Goal: Use online tool/utility: Utilize a website feature to perform a specific function

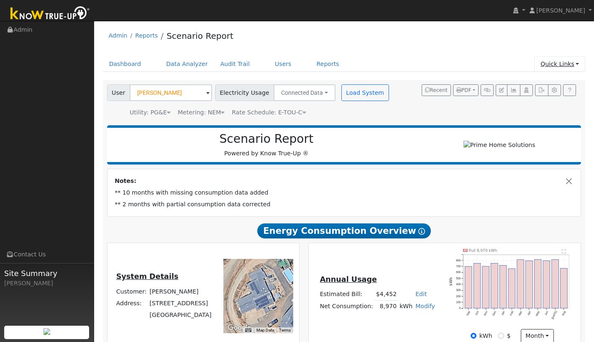
click at [571, 65] on link "Quick Links" at bounding box center [559, 63] width 51 height 15
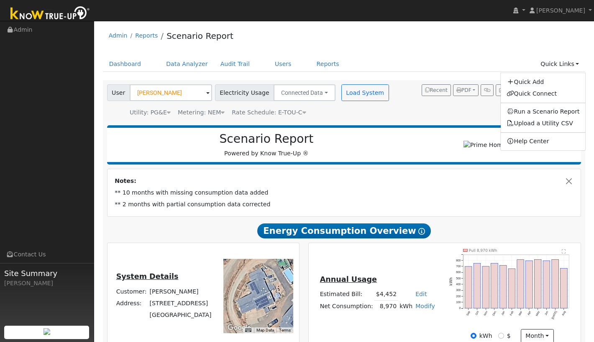
click at [480, 121] on div "User [PERSON_NAME] Account Default Account Default Account [STREET_ADDRESS] Pri…" at bounding box center [344, 100] width 482 height 41
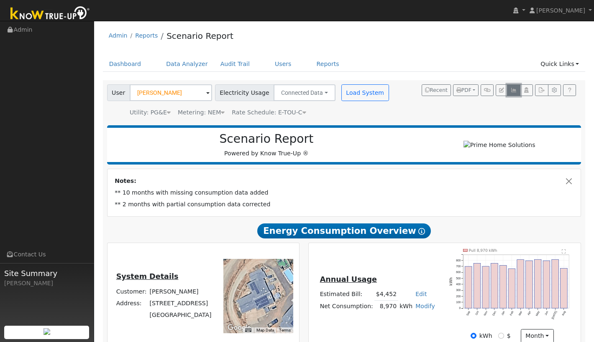
click at [514, 92] on icon "button" at bounding box center [513, 90] width 6 height 5
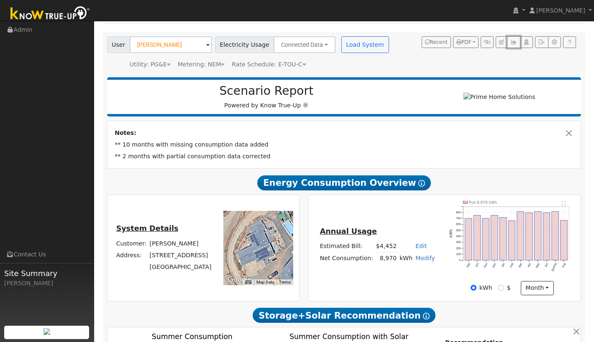
scroll to position [48, 0]
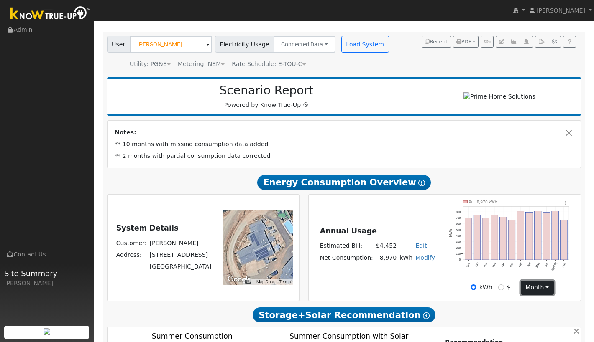
click at [545, 288] on button "month" at bounding box center [536, 288] width 33 height 14
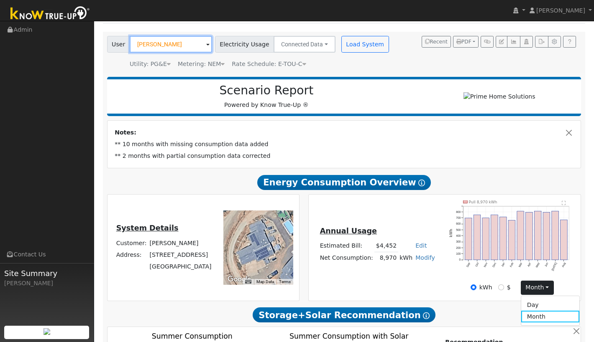
click at [169, 44] on input "[PERSON_NAME]" at bounding box center [171, 44] width 82 height 17
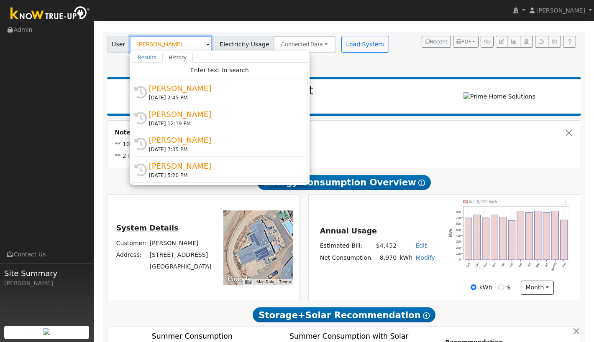
click at [184, 43] on input "[PERSON_NAME]" at bounding box center [171, 44] width 82 height 17
click at [206, 26] on div "Dashboard Data Analyzer Audit Trail Users Reports Quick Links Quick Add Quick C…" at bounding box center [344, 20] width 482 height 24
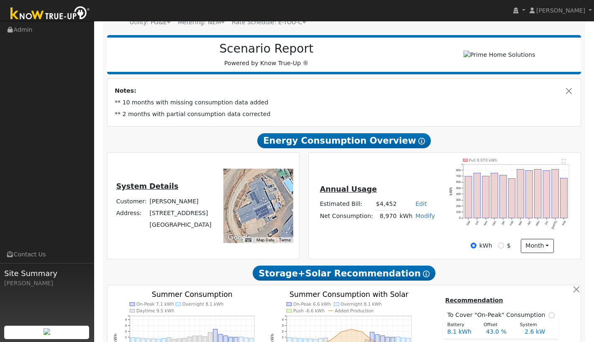
scroll to position [0, 0]
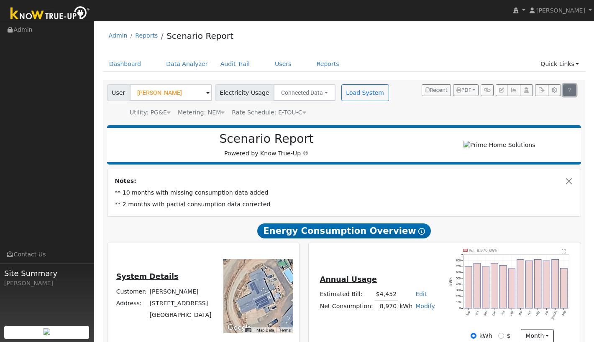
click at [567, 92] on icon at bounding box center [569, 90] width 6 height 5
click at [319, 94] on button "Connected Data" at bounding box center [304, 92] width 62 height 17
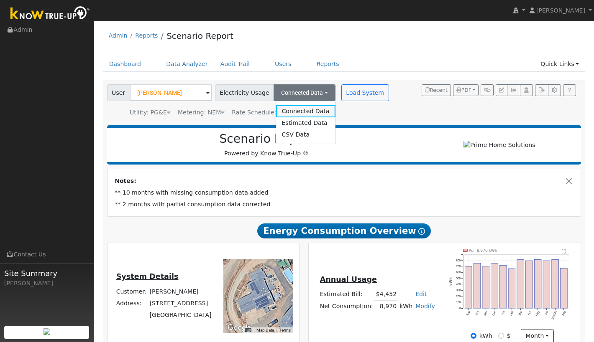
click at [310, 112] on link "Connected Data" at bounding box center [304, 111] width 59 height 12
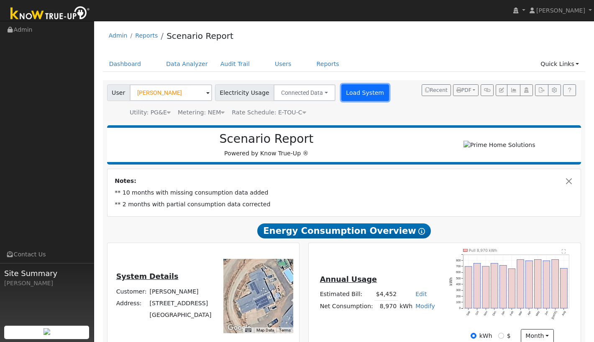
click at [350, 93] on button "Load System" at bounding box center [365, 92] width 48 height 17
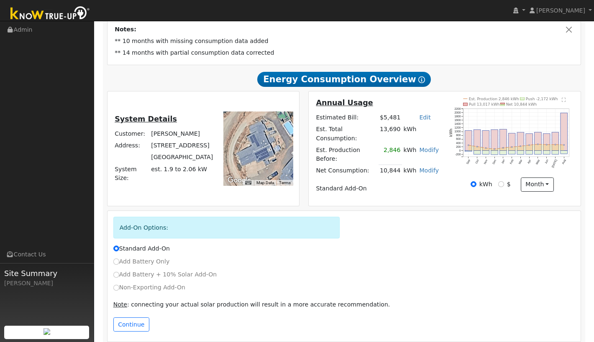
scroll to position [155, 0]
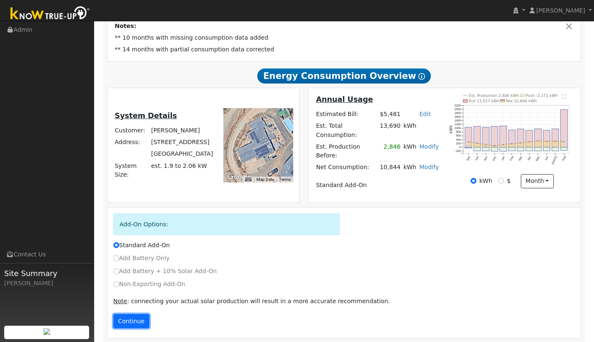
click at [134, 314] on button "Continue" at bounding box center [131, 321] width 36 height 14
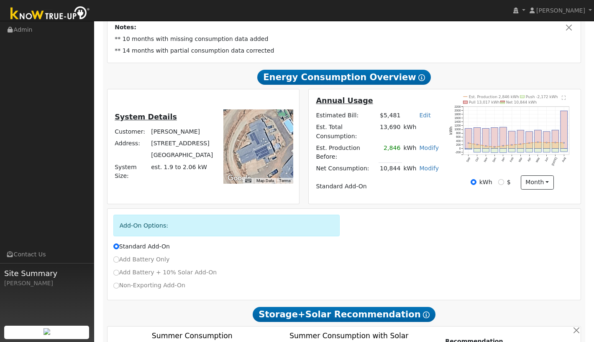
scroll to position [153, 0]
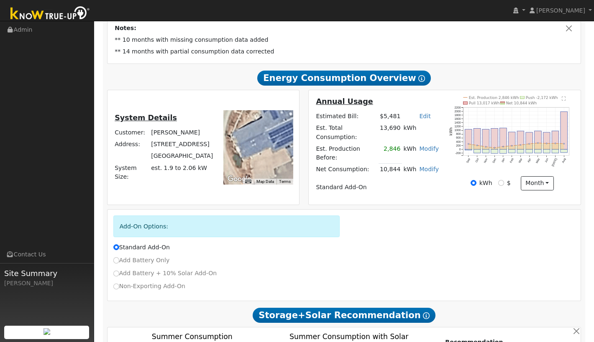
drag, startPoint x: 246, startPoint y: 135, endPoint x: 286, endPoint y: 134, distance: 40.1
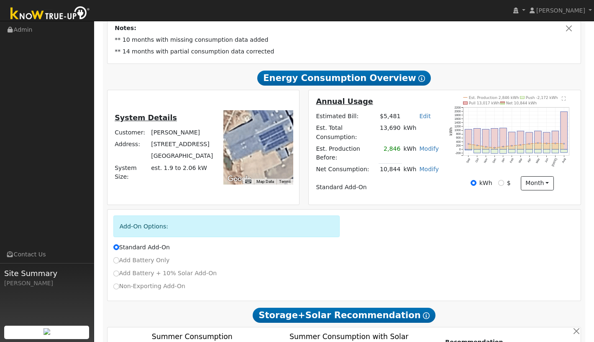
drag, startPoint x: 286, startPoint y: 134, endPoint x: 277, endPoint y: 137, distance: 9.6
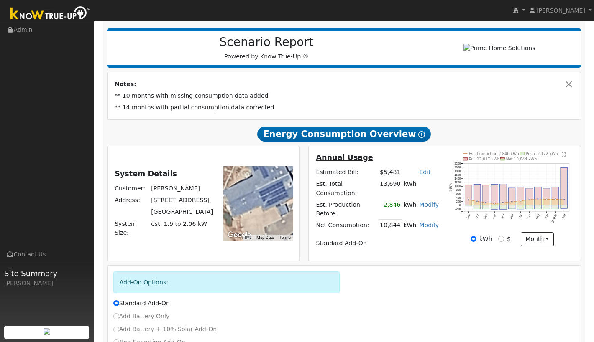
scroll to position [68, 0]
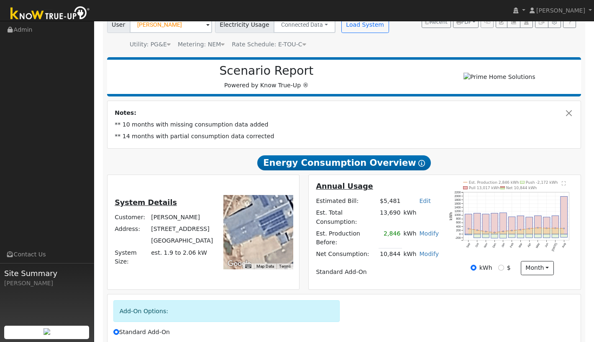
click at [563, 184] on text "" at bounding box center [563, 183] width 4 height 4
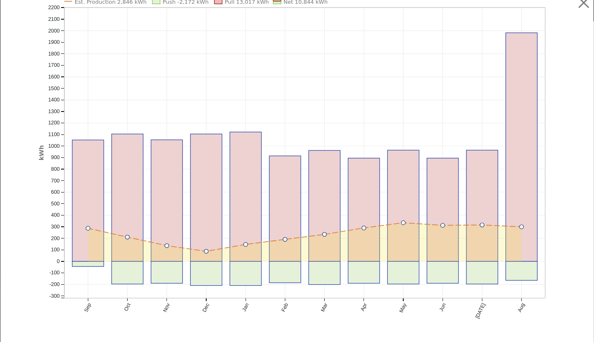
scroll to position [0, 0]
